Goal: Task Accomplishment & Management: Manage account settings

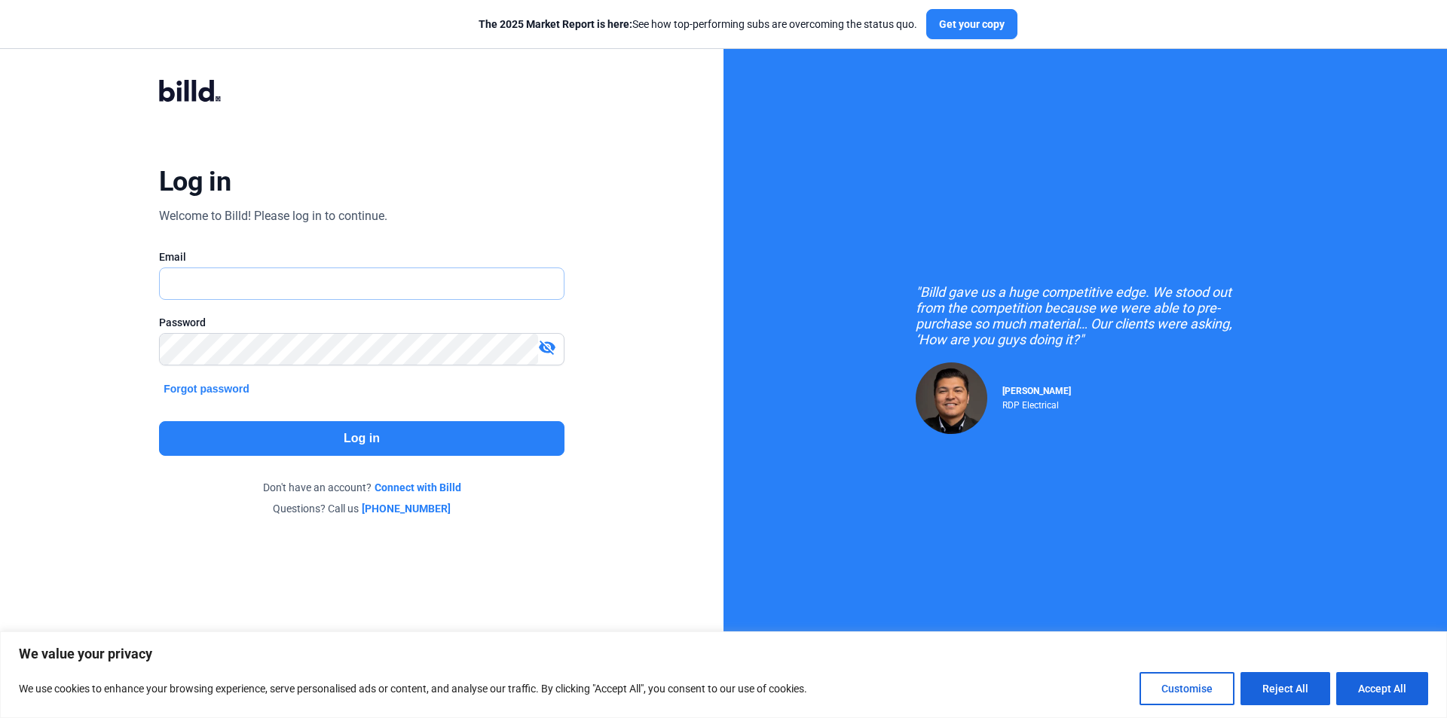
type input "[PERSON_NAME][EMAIL_ADDRESS][DOMAIN_NAME]"
click at [547, 350] on mat-icon "visibility_off" at bounding box center [547, 347] width 18 height 18
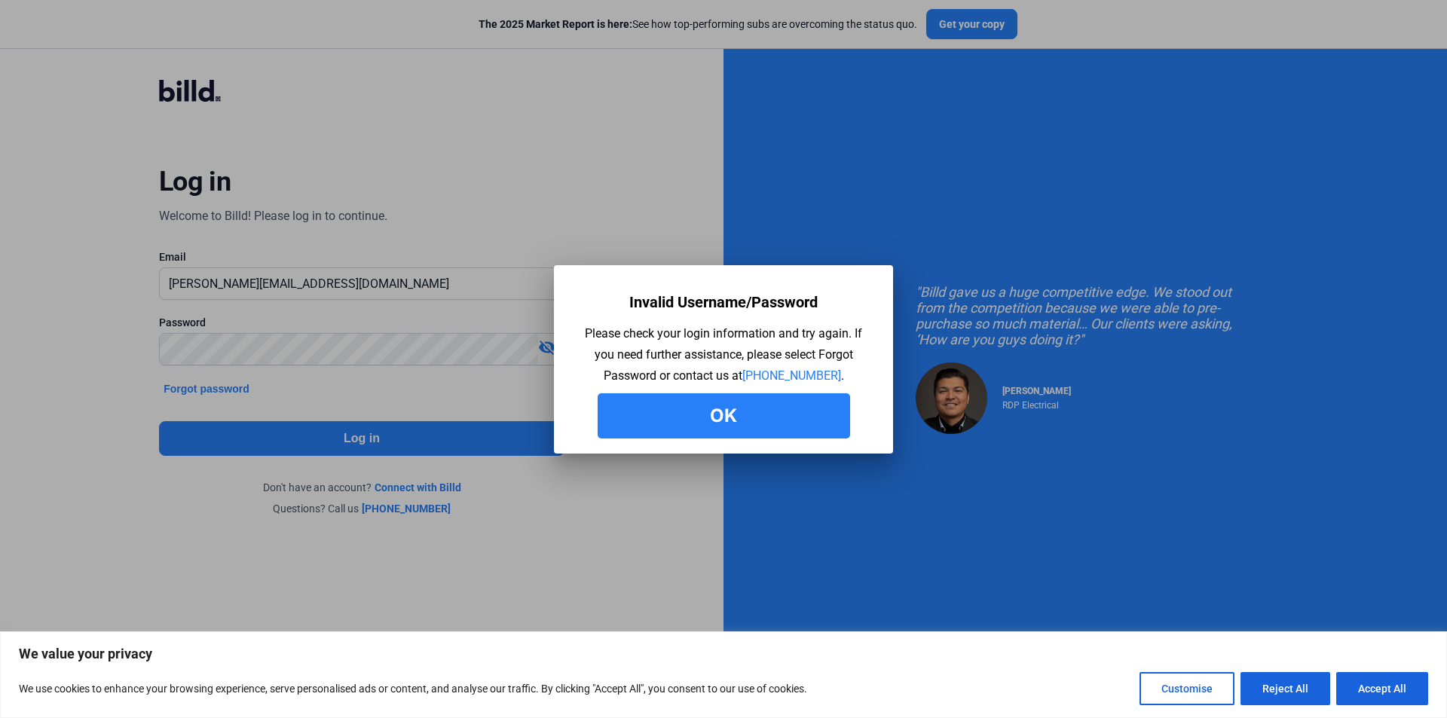
click at [606, 435] on button "Ok" at bounding box center [724, 415] width 252 height 45
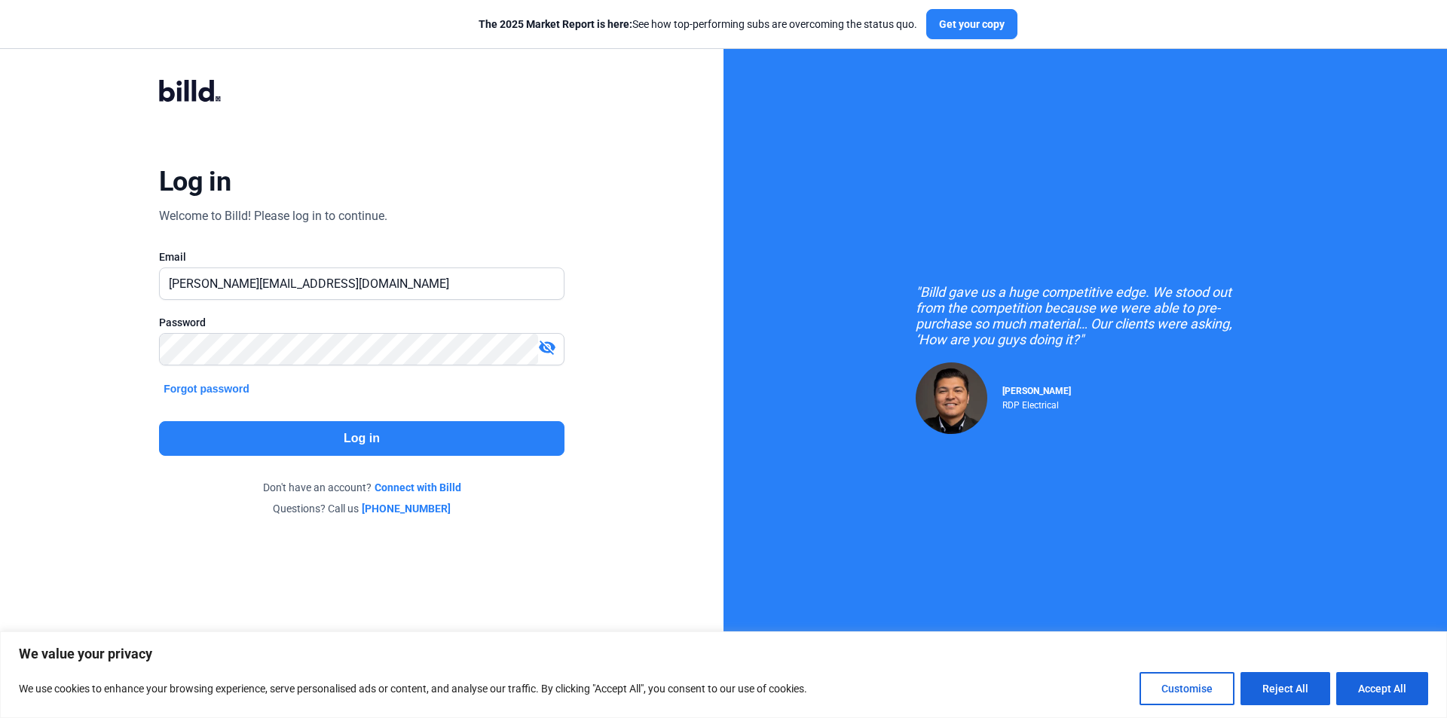
click at [547, 344] on mat-icon "visibility_off" at bounding box center [547, 347] width 18 height 18
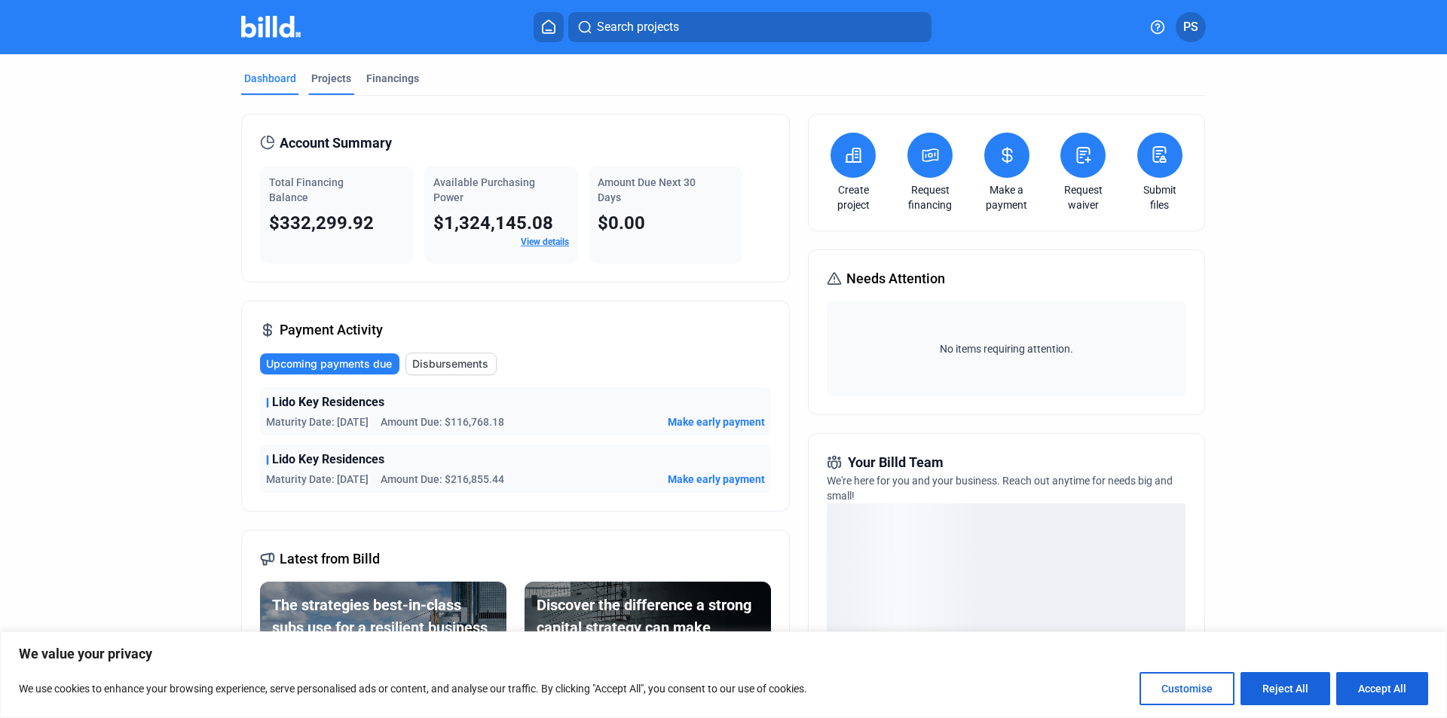
click at [329, 78] on div "Projects" at bounding box center [331, 78] width 40 height 15
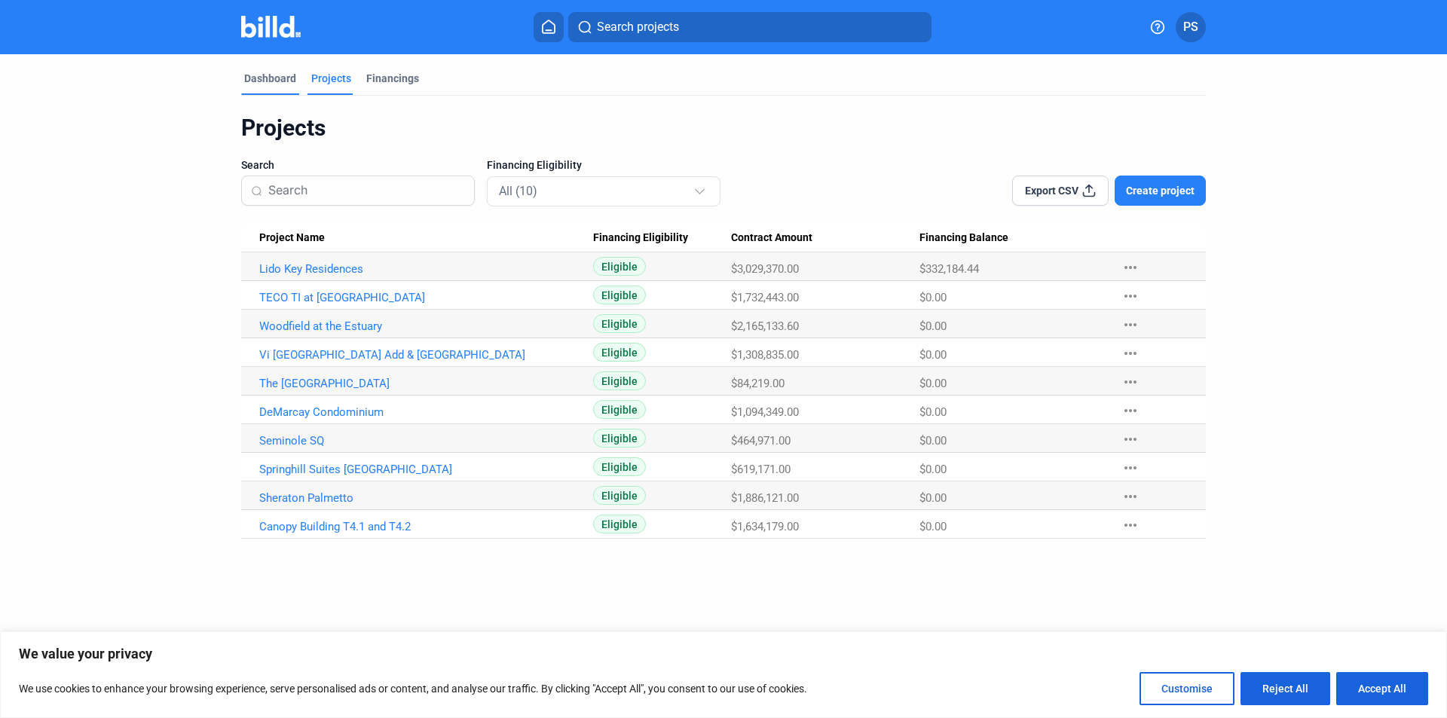
click at [259, 76] on div "Dashboard" at bounding box center [270, 78] width 52 height 15
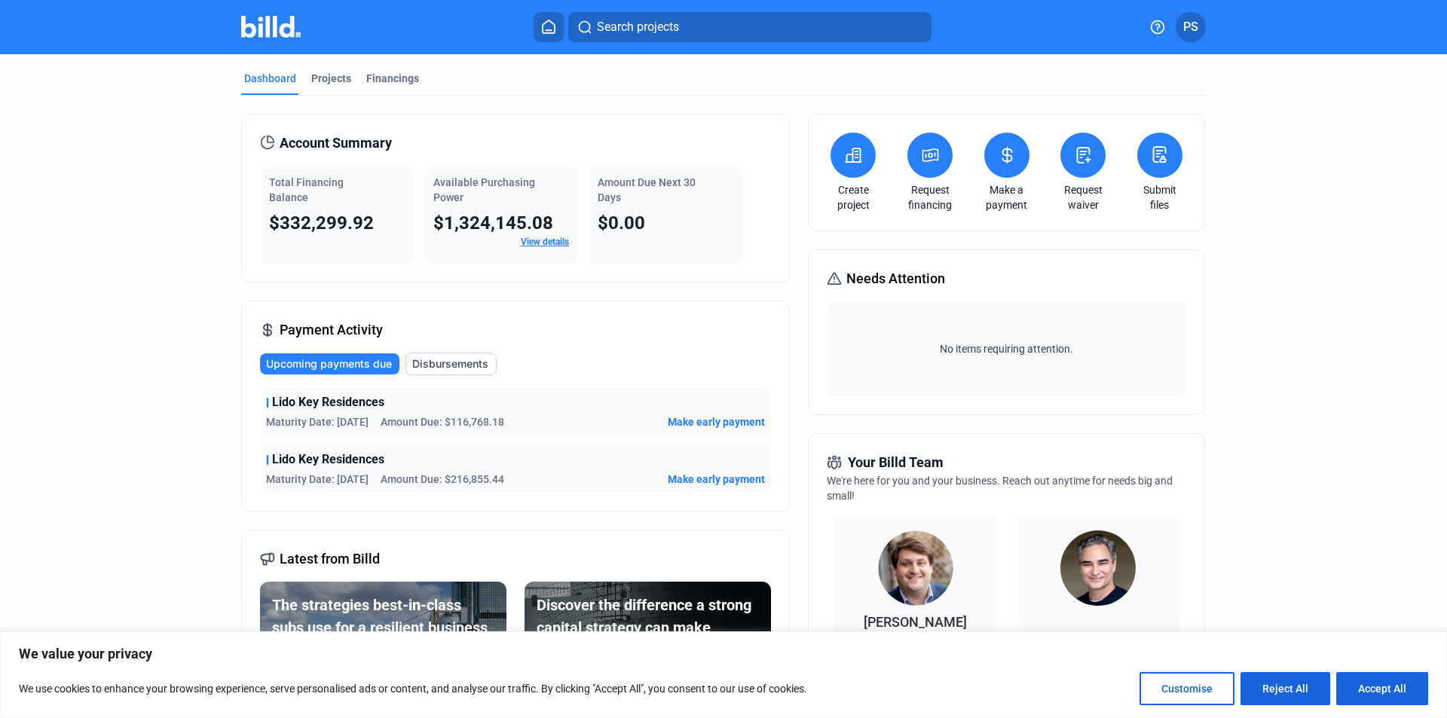
drag, startPoint x: 451, startPoint y: 424, endPoint x: 534, endPoint y: 422, distance: 83.7
click at [534, 422] on div "Maturity Date: [DATE] Amount Due: $116,768.18 Make early payment" at bounding box center [515, 422] width 499 height 15
click at [534, 421] on div "Maturity Date: [DATE] Amount Due: $116,768.18 Make early payment" at bounding box center [515, 422] width 499 height 15
click at [560, 425] on div "Maturity Date: [DATE] Amount Due: $116,768.18 Make early payment" at bounding box center [515, 422] width 499 height 15
click at [1193, 31] on span "PS" at bounding box center [1190, 27] width 15 height 18
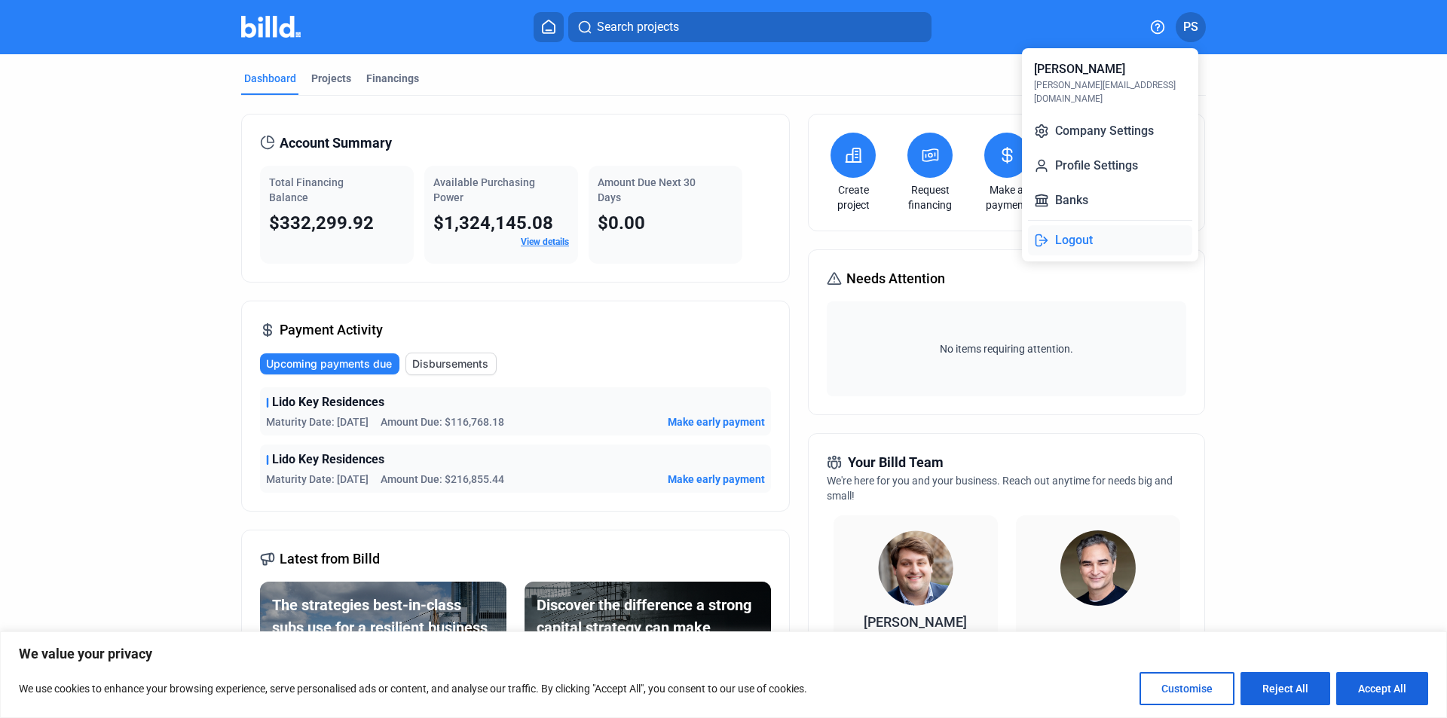
click at [1051, 225] on button "Logout" at bounding box center [1110, 240] width 164 height 30
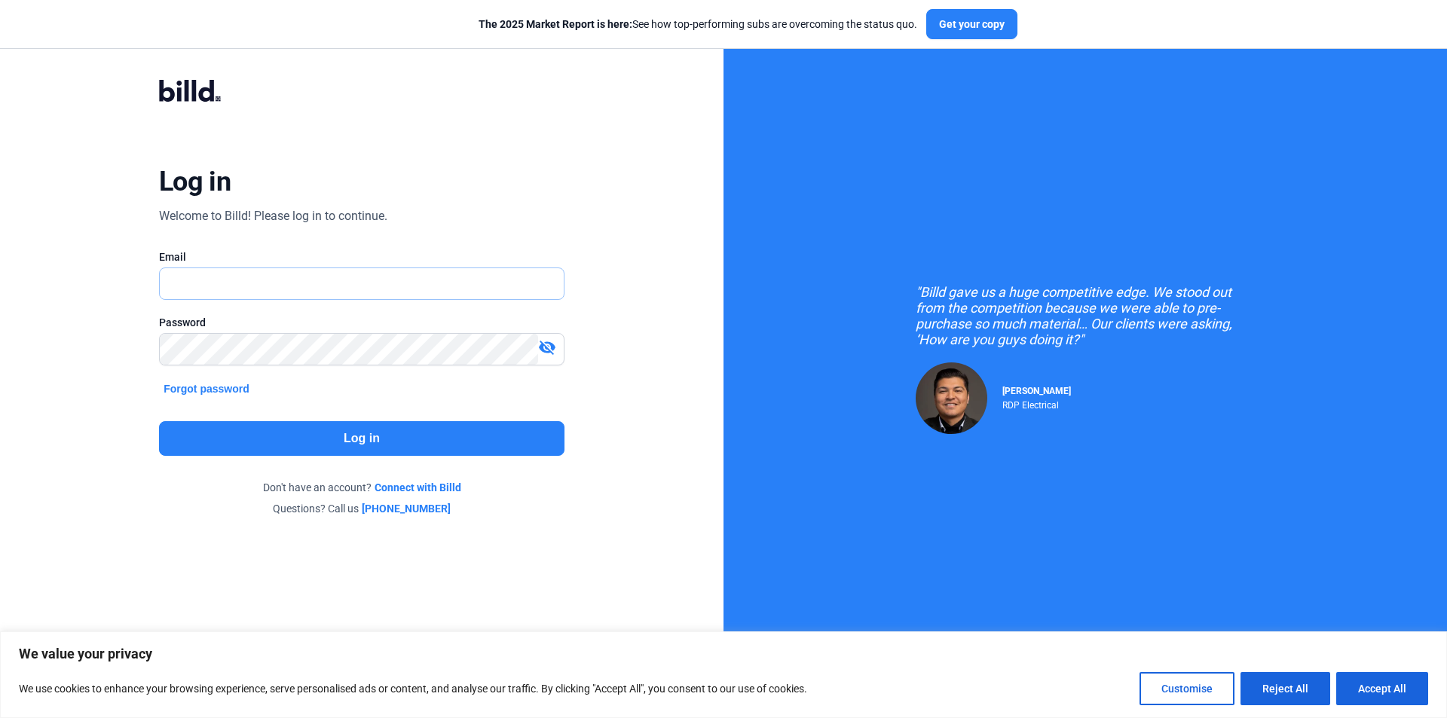
type input "[PERSON_NAME][EMAIL_ADDRESS][DOMAIN_NAME]"
